Goal: Task Accomplishment & Management: Manage account settings

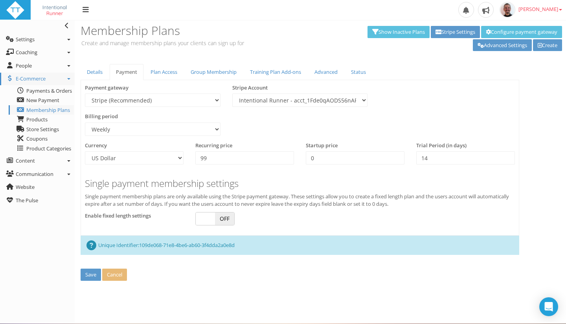
select select "2"
click at [128, 41] on p "Create and manage membership plans your clients can sign up for" at bounding box center [199, 43] width 237 height 8
click at [93, 73] on link "Details" at bounding box center [95, 72] width 28 height 16
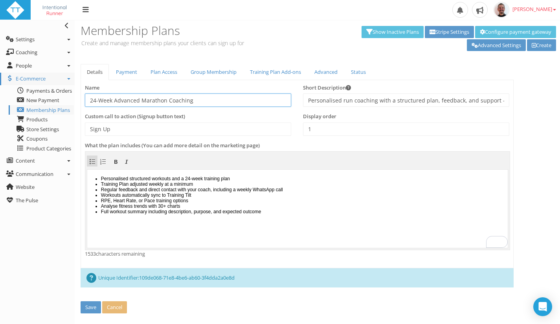
click at [199, 103] on input "24-Week Advanced Marathon Coaching" at bounding box center [188, 99] width 206 height 13
click at [272, 186] on li "Training Plan adjusted weekly at a minimum" at bounding box center [303, 183] width 404 height 5
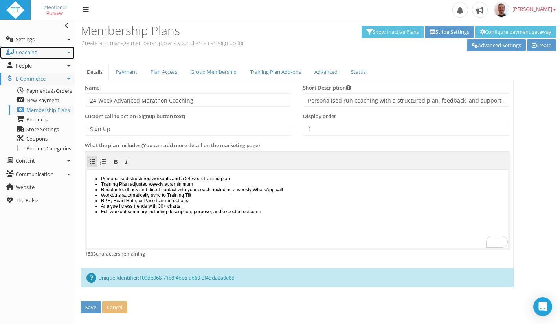
click at [70, 52] on icon at bounding box center [68, 53] width 3 height 2
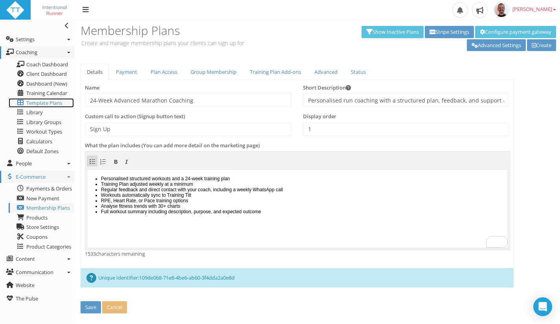
click at [45, 102] on span "Template Plans" at bounding box center [44, 102] width 36 height 7
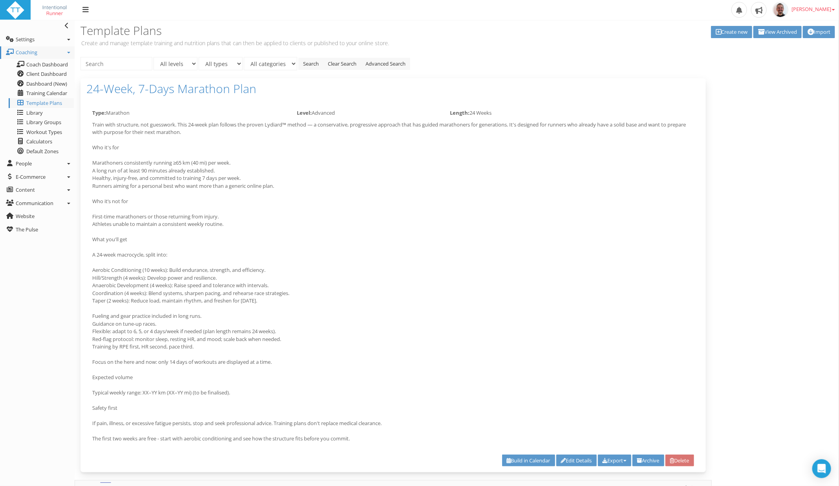
drag, startPoint x: 551, startPoint y: 1, endPoint x: 510, endPoint y: 240, distance: 243.1
click at [510, 240] on p "Train with structure, not guesswork. This 24-week plan follows the proven Lydia…" at bounding box center [393, 282] width 602 height 322
click at [36, 173] on span "E-Commerce" at bounding box center [31, 176] width 30 height 7
click at [38, 209] on span "Membership Plans" at bounding box center [48, 208] width 44 height 7
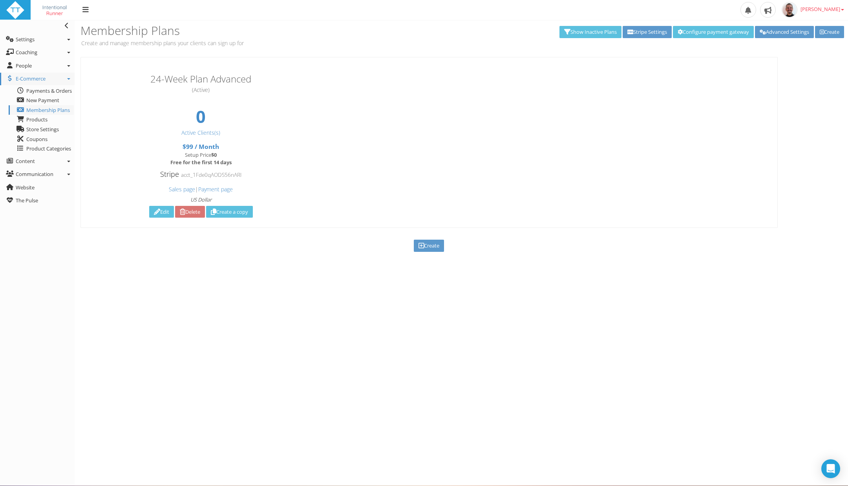
click at [157, 210] on link "Edit" at bounding box center [161, 212] width 25 height 12
type input "24-Week Plan Advanced"
type input "Personalised weekly run coaching with structured plans, feedback, and support —…"
type input "Sign Up"
